Goal: Information Seeking & Learning: Learn about a topic

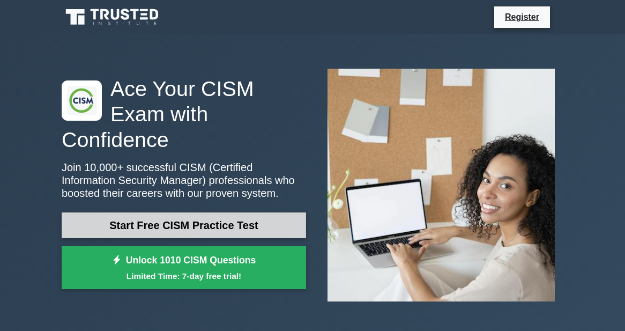
click at [223, 212] on link "Start Free CISM Practice Test" at bounding box center [184, 225] width 245 height 26
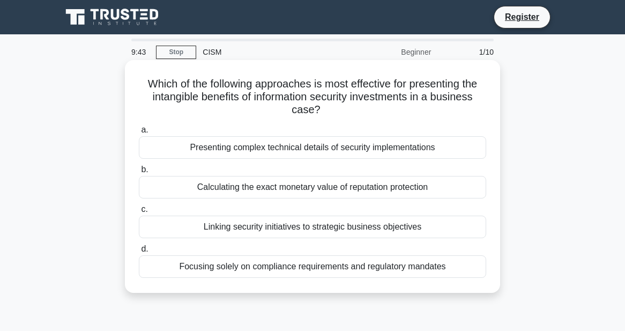
click at [211, 229] on div "Linking security initiatives to strategic business objectives" at bounding box center [313, 227] width 348 height 23
click at [139, 213] on input "c. Linking security initiatives to strategic business objectives" at bounding box center [139, 209] width 0 height 7
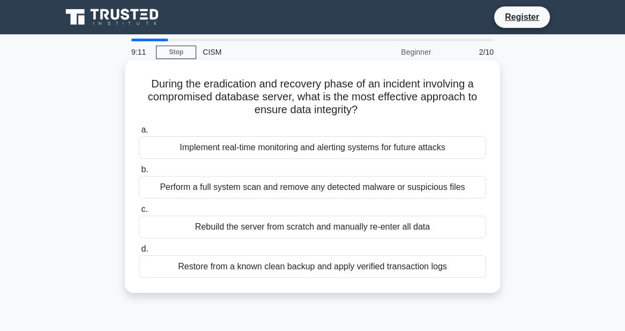
click at [329, 268] on div "Restore from a known clean backup and apply verified transaction logs" at bounding box center [313, 266] width 348 height 23
click at [139, 253] on input "d. Restore from a known clean backup and apply verified transaction logs" at bounding box center [139, 249] width 0 height 7
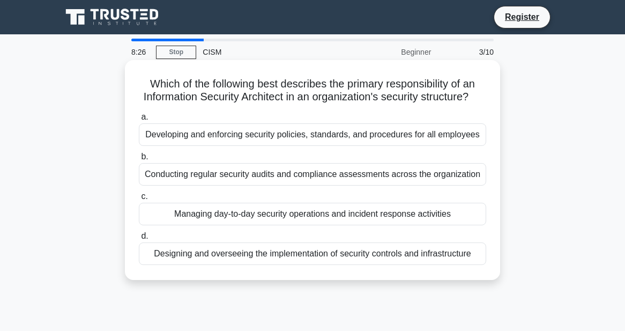
click at [271, 255] on div "Designing and overseeing the implementation of security controls and infrastruc…" at bounding box center [313, 253] width 348 height 23
click at [139, 240] on input "d. Designing and overseeing the implementation of security controls and infrast…" at bounding box center [139, 236] width 0 height 7
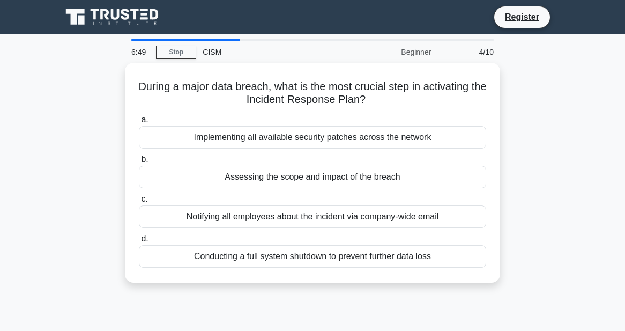
click at [68, 142] on div "During a major data breach, what is the most crucial step in activating the Inc…" at bounding box center [312, 179] width 515 height 233
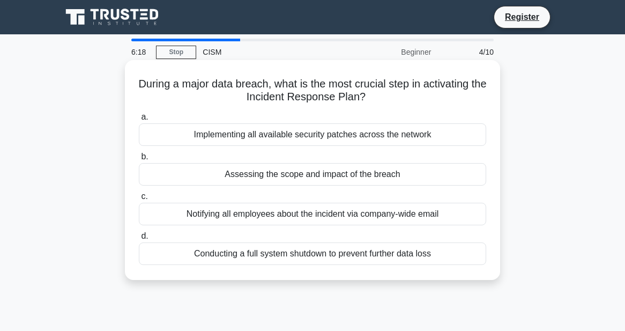
click at [303, 184] on div "Assessing the scope and impact of the breach" at bounding box center [313, 174] width 348 height 23
click at [139, 160] on input "b. Assessing the scope and impact of the breach" at bounding box center [139, 156] width 0 height 7
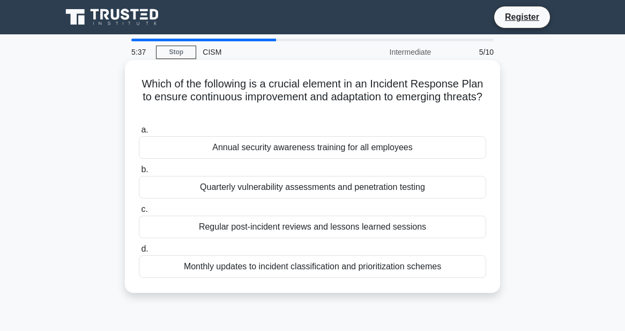
click at [306, 226] on div "Regular post-incident reviews and lessons learned sessions" at bounding box center [313, 227] width 348 height 23
click at [139, 213] on input "c. Regular post-incident reviews and lessons learned sessions" at bounding box center [139, 209] width 0 height 7
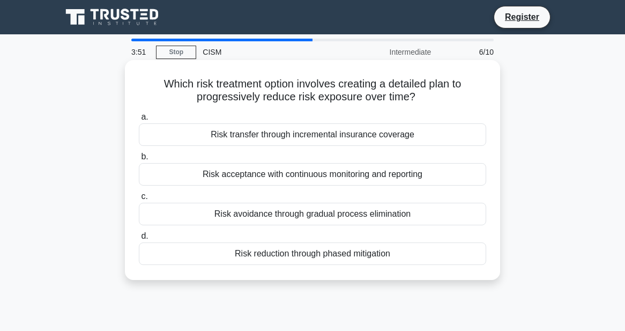
click at [308, 261] on div "Risk reduction through phased mitigation" at bounding box center [313, 253] width 348 height 23
click at [139, 240] on input "d. Risk reduction through phased mitigation" at bounding box center [139, 236] width 0 height 7
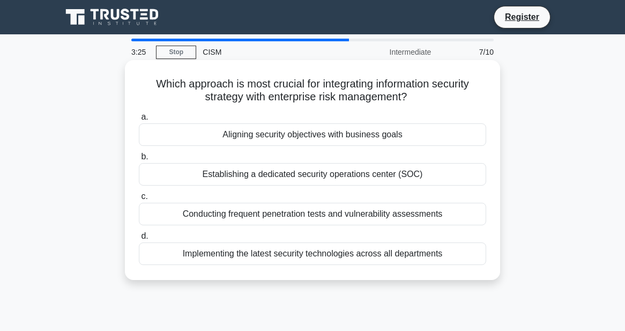
click at [313, 137] on div "Aligning security objectives with business goals" at bounding box center [313, 134] width 348 height 23
click at [139, 121] on input "a. Aligning security objectives with business goals" at bounding box center [139, 117] width 0 height 7
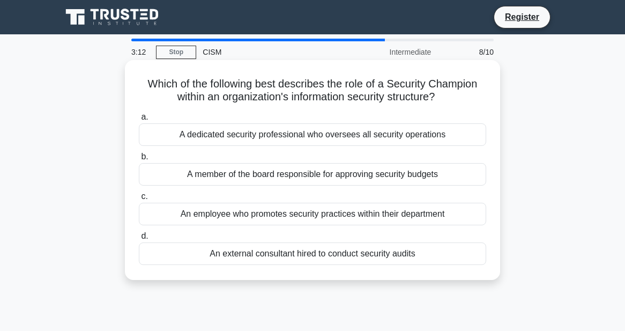
click at [276, 215] on div "An employee who promotes security practices within their department" at bounding box center [313, 214] width 348 height 23
click at [139, 200] on input "c. An employee who promotes security practices within their department" at bounding box center [139, 196] width 0 height 7
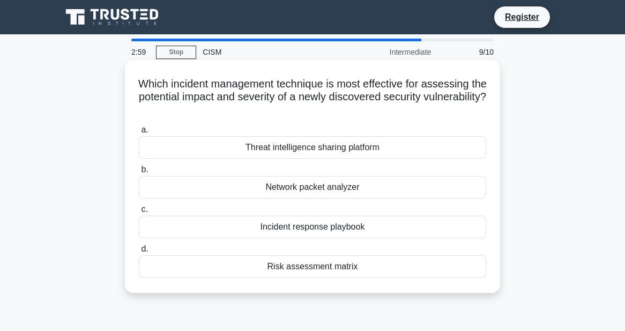
click at [298, 146] on div "Threat intelligence sharing platform" at bounding box center [313, 147] width 348 height 23
click at [139, 134] on input "a. Threat intelligence sharing platform" at bounding box center [139, 130] width 0 height 7
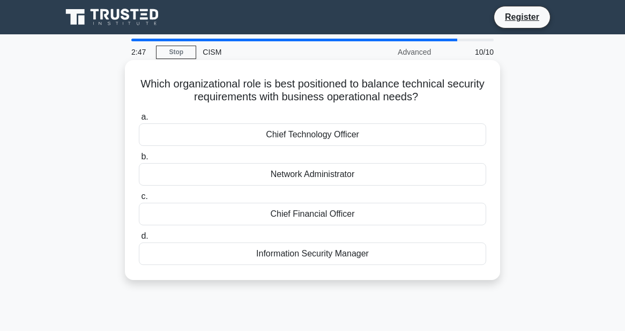
click at [315, 136] on div "Chief Technology Officer" at bounding box center [313, 134] width 348 height 23
click at [139, 121] on input "a. Chief Technology Officer" at bounding box center [139, 117] width 0 height 7
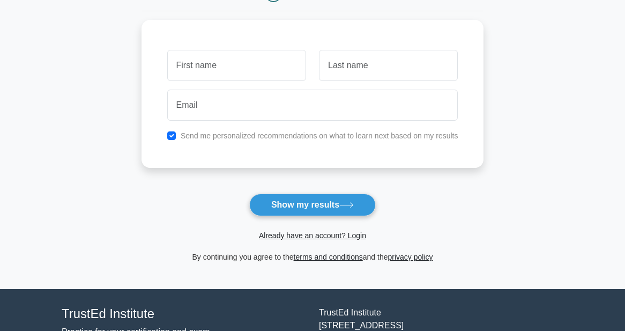
scroll to position [208, 0]
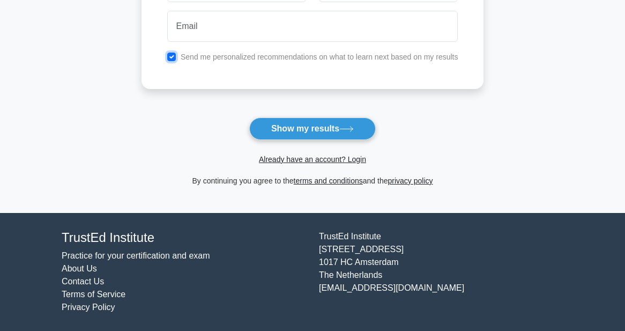
click at [171, 55] on input "checkbox" at bounding box center [171, 57] width 9 height 9
checkbox input "false"
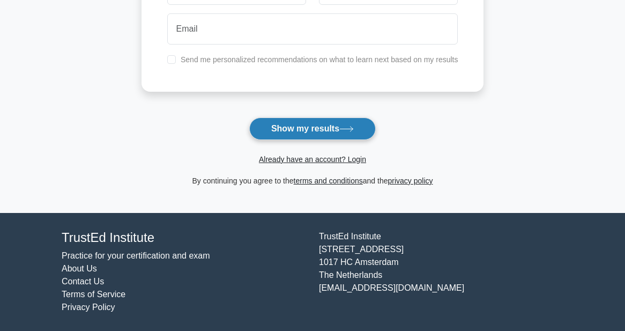
click at [278, 124] on button "Show my results" at bounding box center [312, 128] width 127 height 23
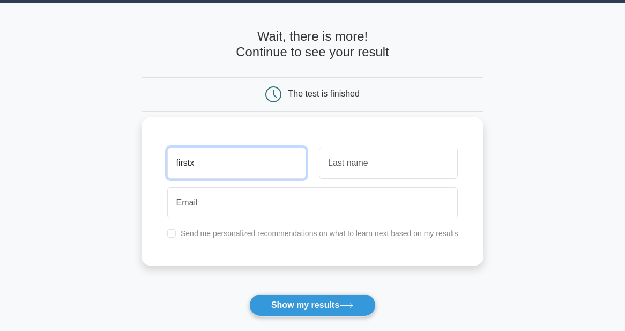
type input "firstx"
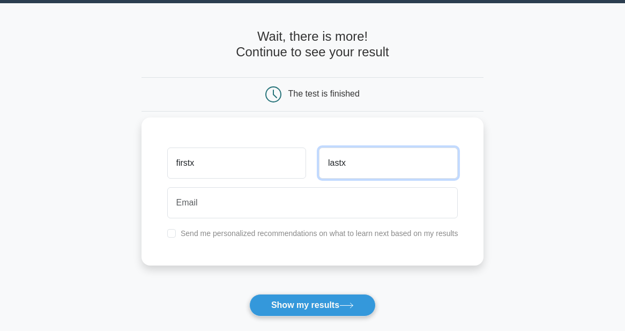
type input "lastx"
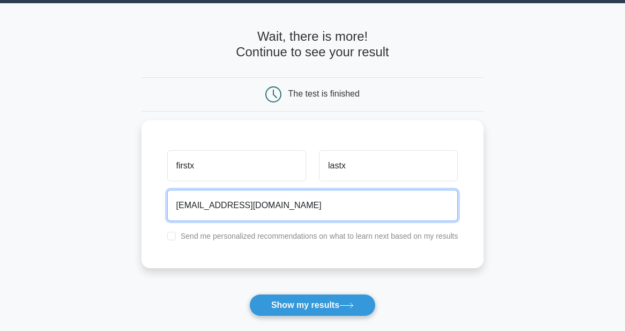
type input "emamil@dadfafafs.com"
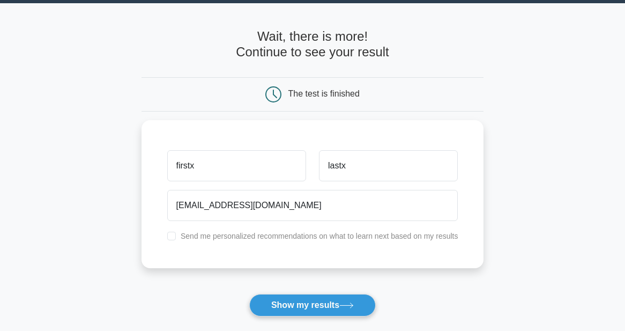
click at [311, 323] on div "Already have an account? Login" at bounding box center [313, 329] width 343 height 26
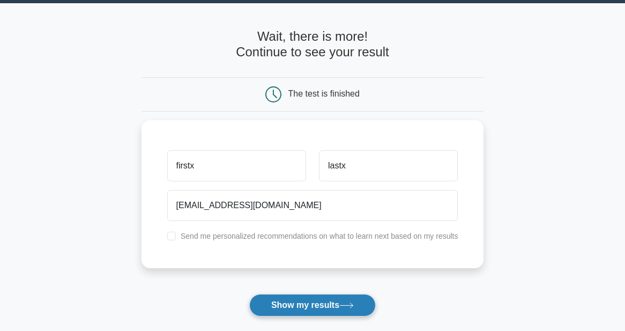
click at [322, 303] on button "Show my results" at bounding box center [312, 305] width 127 height 23
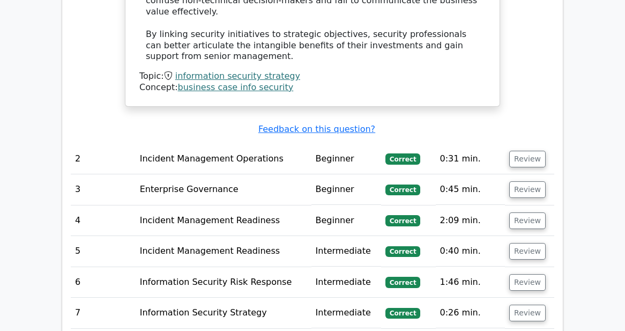
scroll to position [1555, 0]
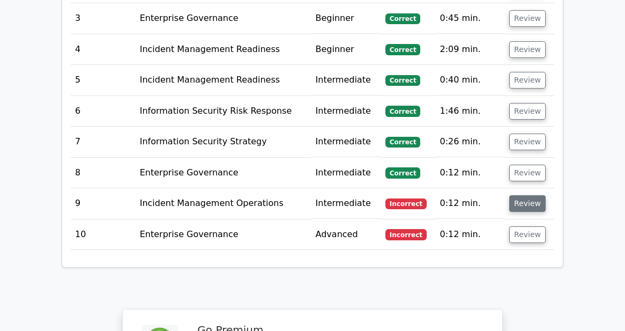
click at [530, 195] on button "Review" at bounding box center [527, 203] width 36 height 17
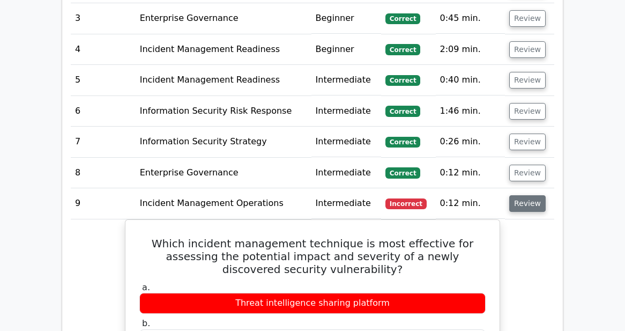
click at [520, 195] on button "Review" at bounding box center [527, 203] width 36 height 17
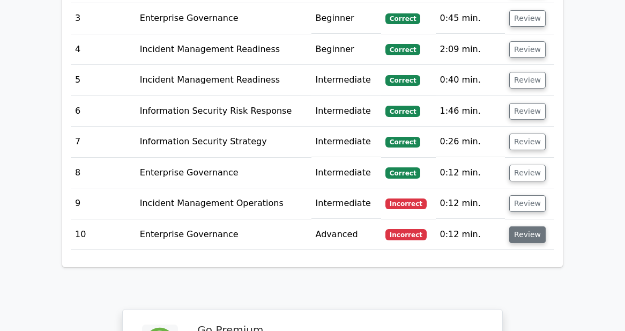
click at [530, 226] on button "Review" at bounding box center [527, 234] width 36 height 17
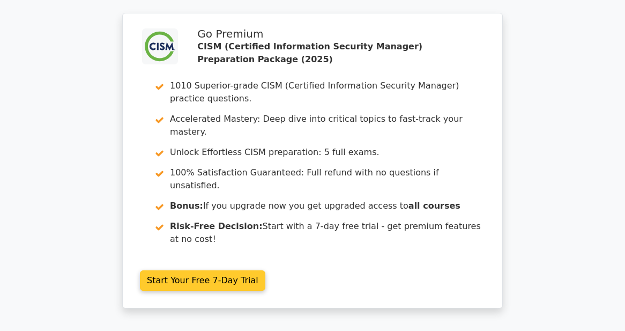
scroll to position [2530, 0]
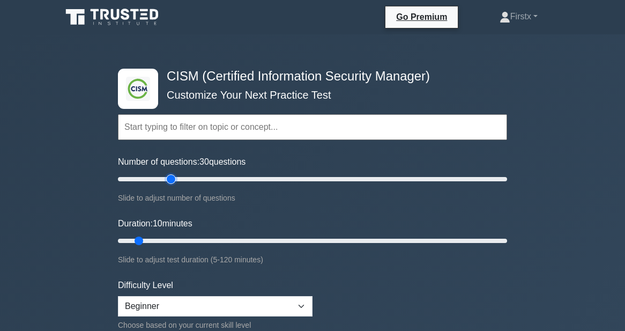
drag, startPoint x: 133, startPoint y: 180, endPoint x: 171, endPoint y: 180, distance: 38.1
type input "30"
click at [171, 180] on input "Number of questions: 30 questions" at bounding box center [312, 179] width 389 height 13
drag, startPoint x: 137, startPoint y: 240, endPoint x: 169, endPoint y: 241, distance: 32.2
type input "20"
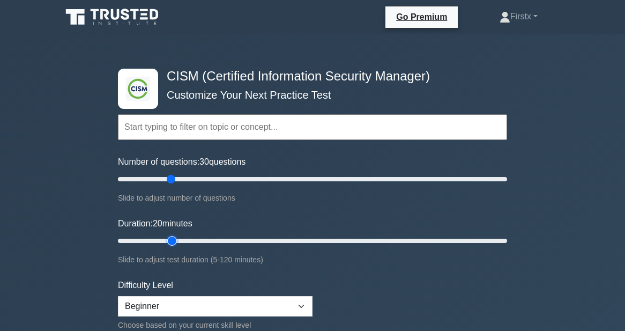
click at [169, 241] on input "Duration: 20 minutes" at bounding box center [312, 240] width 389 height 13
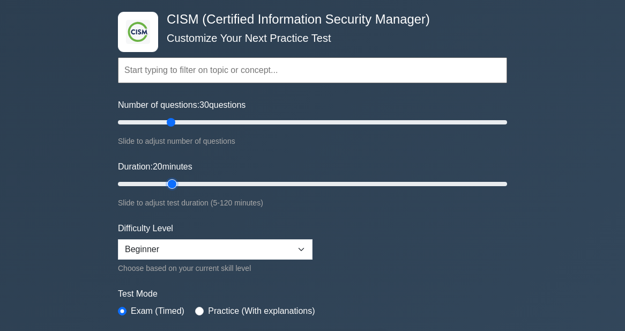
scroll to position [109, 0]
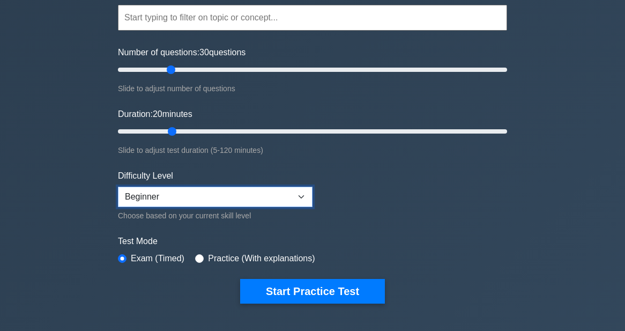
click at [118, 187] on select "Beginner Intermediate Expert" at bounding box center [215, 197] width 195 height 20
select select "expert"
click option "Expert" at bounding box center [0, 0] width 0 height 0
click at [51, 242] on div ".clsa-1{fill:#f6f7f8;}.clsa-2{fill:#6bb345;}.clsa-3{fill:#1d2e5c;} CISM (Certif…" at bounding box center [312, 261] width 625 height 672
click at [208, 263] on label "Practice (With explanations)" at bounding box center [261, 258] width 107 height 13
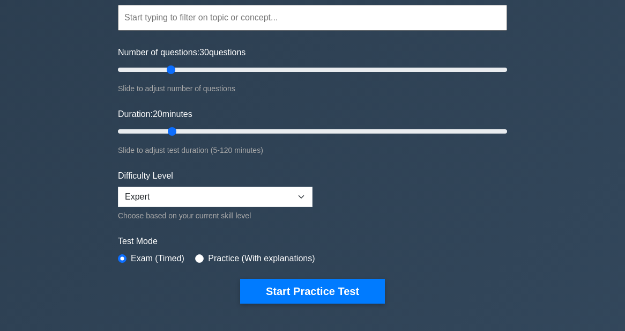
click at [193, 256] on div "Test Mode Exam (Timed) Practice (With explanations)" at bounding box center [312, 250] width 389 height 31
click at [195, 261] on div "Practice (With explanations)" at bounding box center [255, 258] width 120 height 13
click at [199, 254] on input "radio" at bounding box center [199, 258] width 9 height 9
radio input "true"
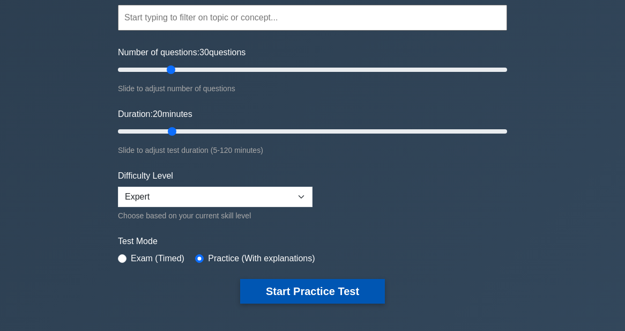
drag, startPoint x: 280, startPoint y: 287, endPoint x: 246, endPoint y: 291, distance: 35.0
click at [280, 288] on button "Start Practice Test" at bounding box center [312, 291] width 145 height 25
